Goal: Task Accomplishment & Management: Complete application form

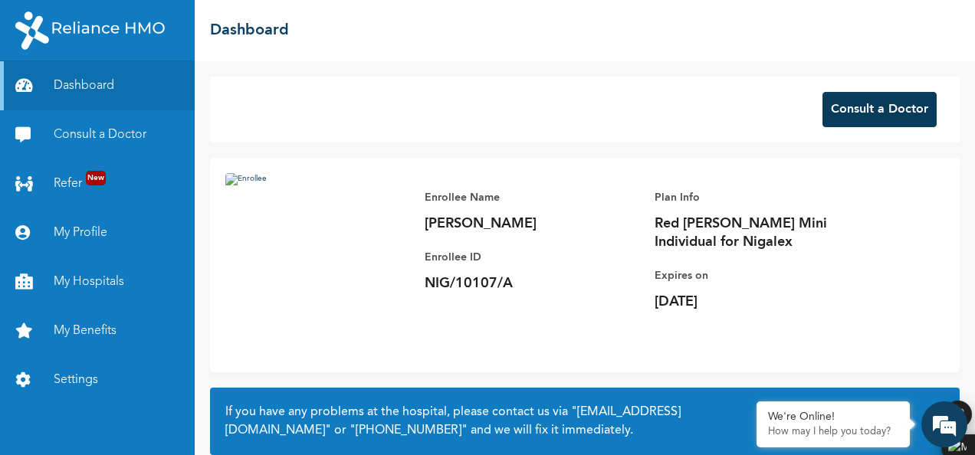
click at [865, 115] on button "Consult a Doctor" at bounding box center [879, 109] width 114 height 35
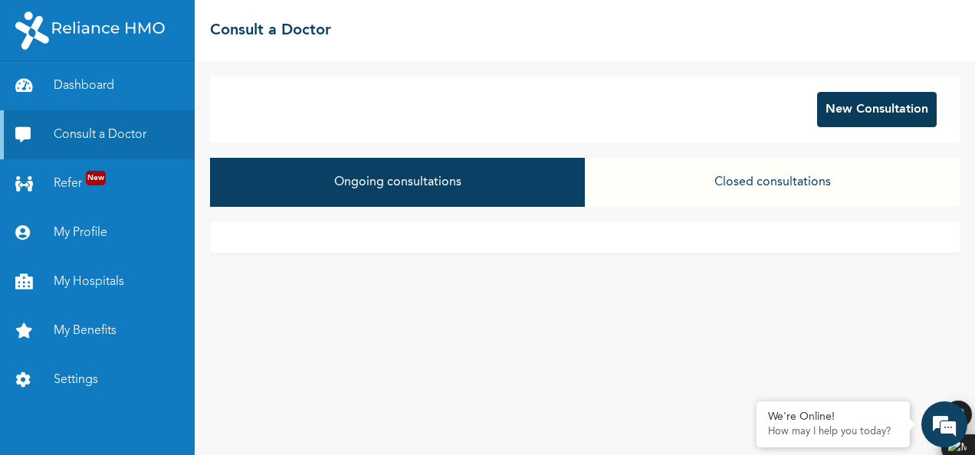
click at [851, 117] on button "New Consultation" at bounding box center [877, 109] width 120 height 35
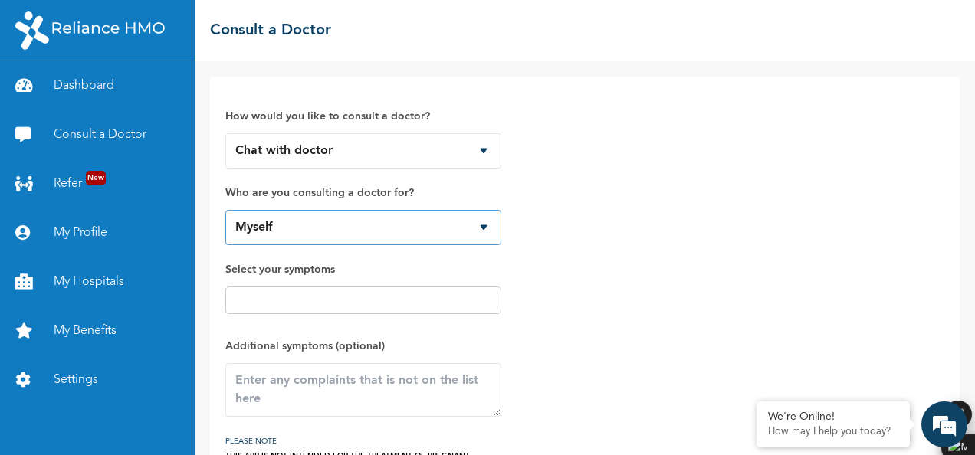
click at [482, 222] on select "Myself" at bounding box center [363, 227] width 276 height 35
click at [468, 227] on select "Myself" at bounding box center [363, 227] width 276 height 35
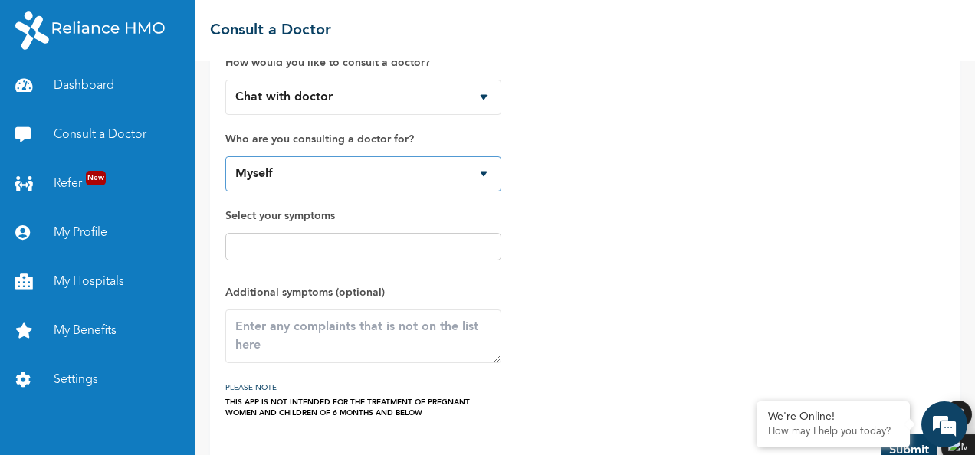
scroll to position [77, 0]
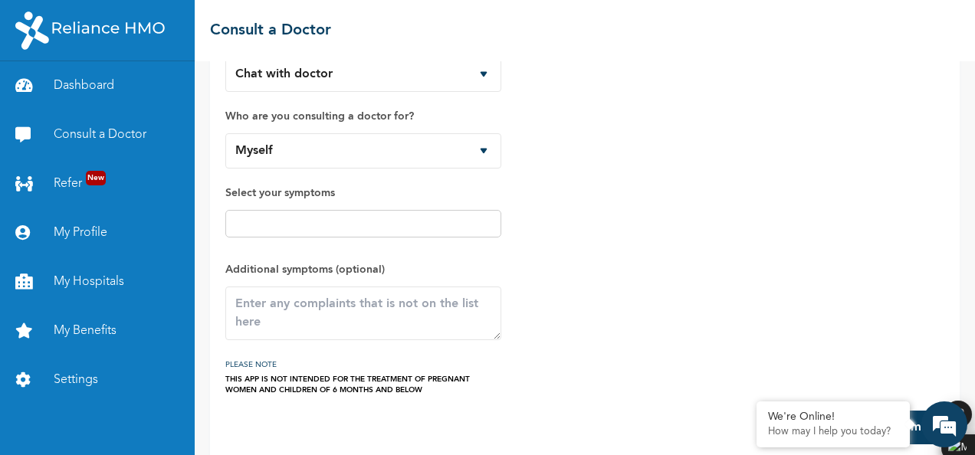
click at [258, 223] on input "text" at bounding box center [363, 224] width 267 height 18
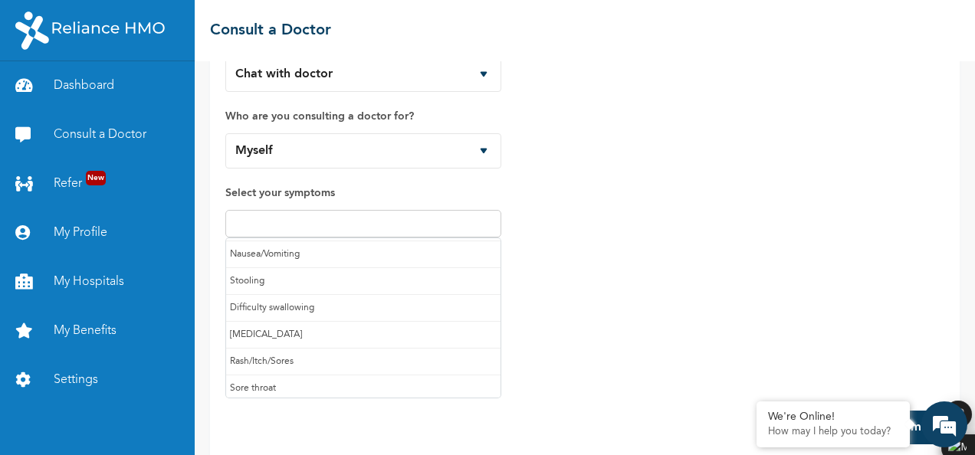
scroll to position [159, 0]
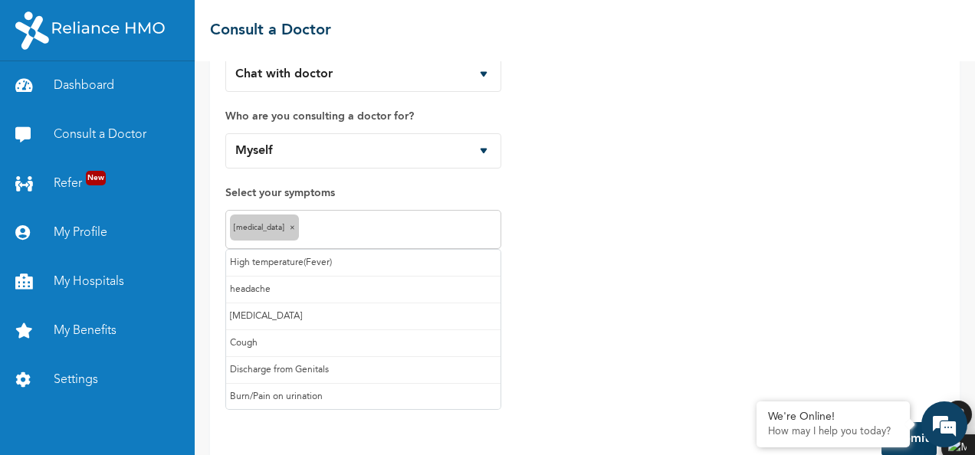
click at [317, 230] on input "text" at bounding box center [400, 230] width 194 height 18
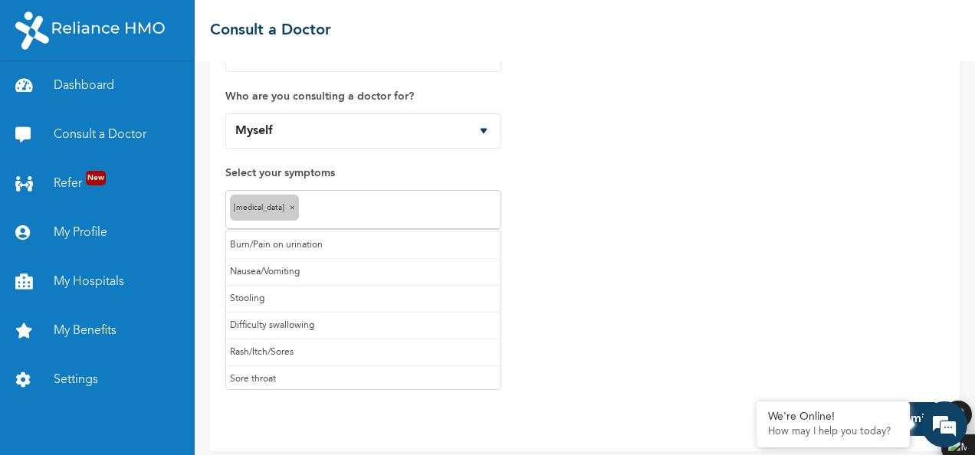
scroll to position [106, 0]
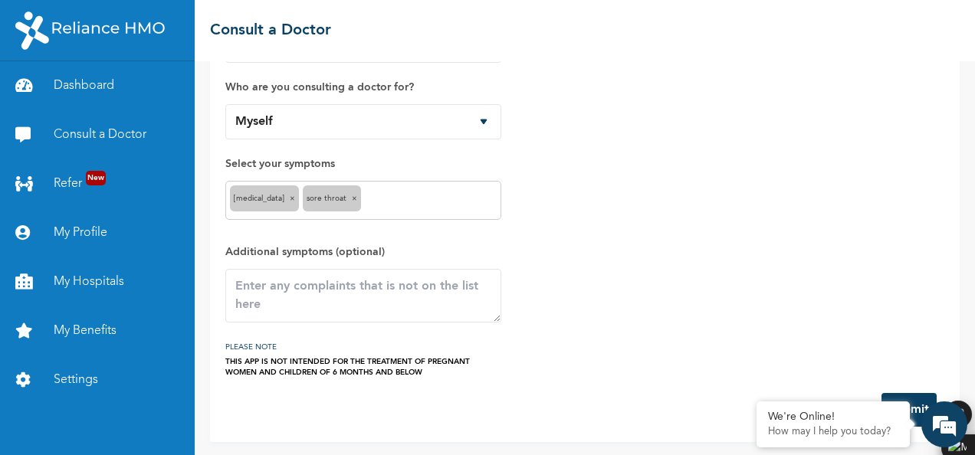
click at [379, 195] on input "text" at bounding box center [431, 201] width 132 height 18
click at [609, 317] on div "How would you like to consult a doctor? Chat with doctor Phone Call Who are you…" at bounding box center [584, 182] width 719 height 392
click at [338, 294] on textarea at bounding box center [363, 296] width 276 height 54
click at [358, 287] on textarea at bounding box center [363, 296] width 276 height 54
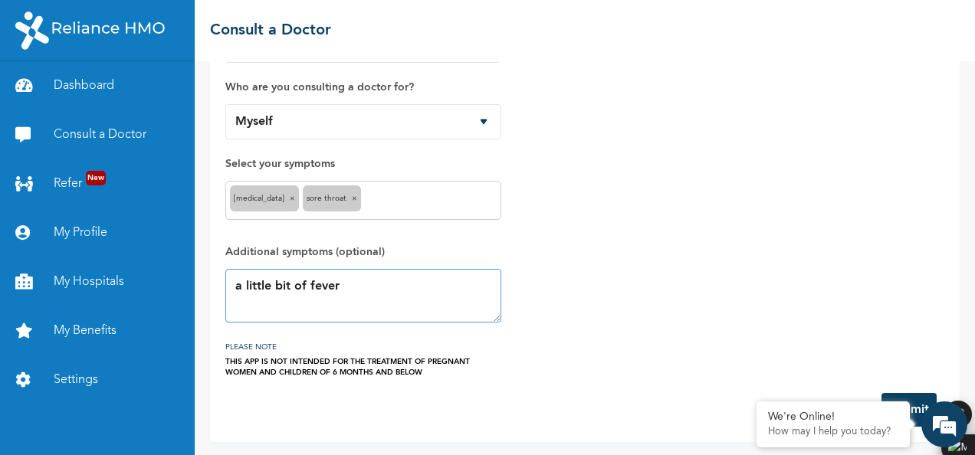
type textarea "a little bit of fever"
click at [922, 395] on button "Submit" at bounding box center [908, 410] width 55 height 34
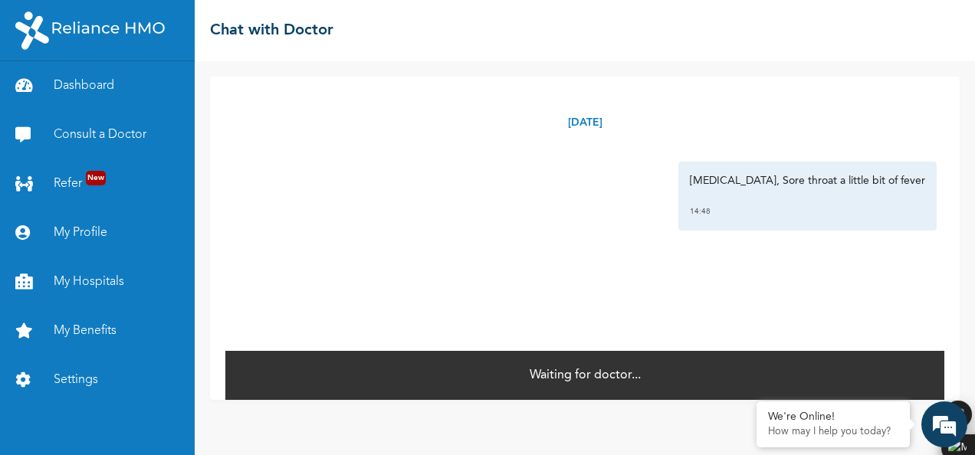
click at [564, 363] on div "Waiting for doctor..." at bounding box center [584, 374] width 719 height 51
drag, startPoint x: 564, startPoint y: 363, endPoint x: 633, endPoint y: 365, distance: 69.0
click at [633, 365] on div "Waiting for doctor..." at bounding box center [584, 374] width 719 height 51
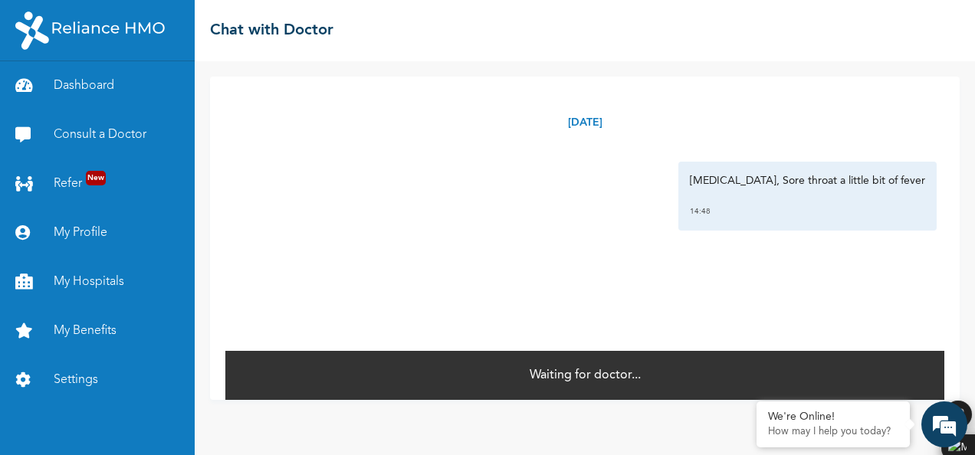
click at [528, 231] on div "Thursday, August 14th 2025 Runny nose, Sore throat a little bit of fever 14:48 *" at bounding box center [584, 213] width 719 height 273
